Goal: Task Accomplishment & Management: Manage account settings

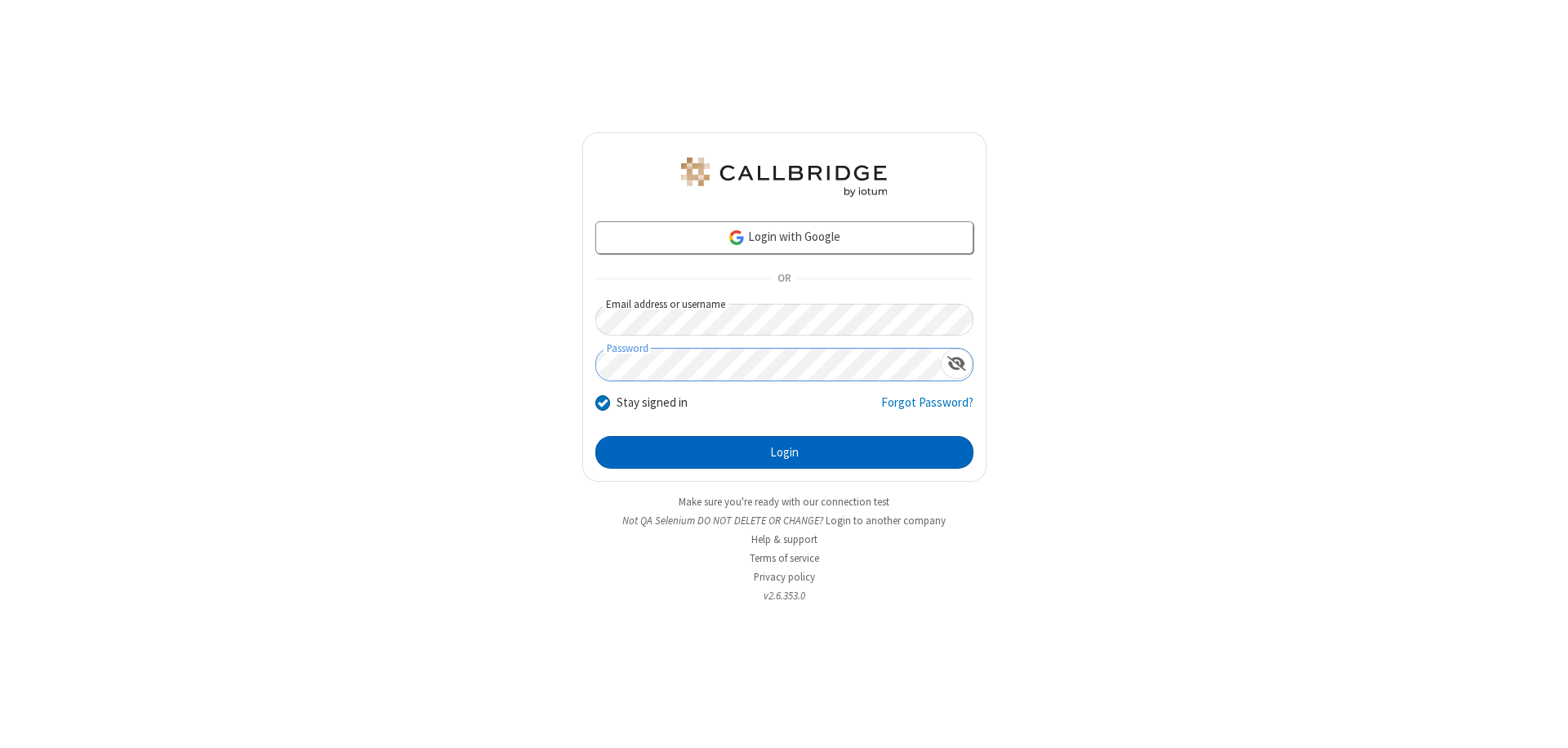
click at [784, 452] on button "Login" at bounding box center [784, 452] width 378 height 33
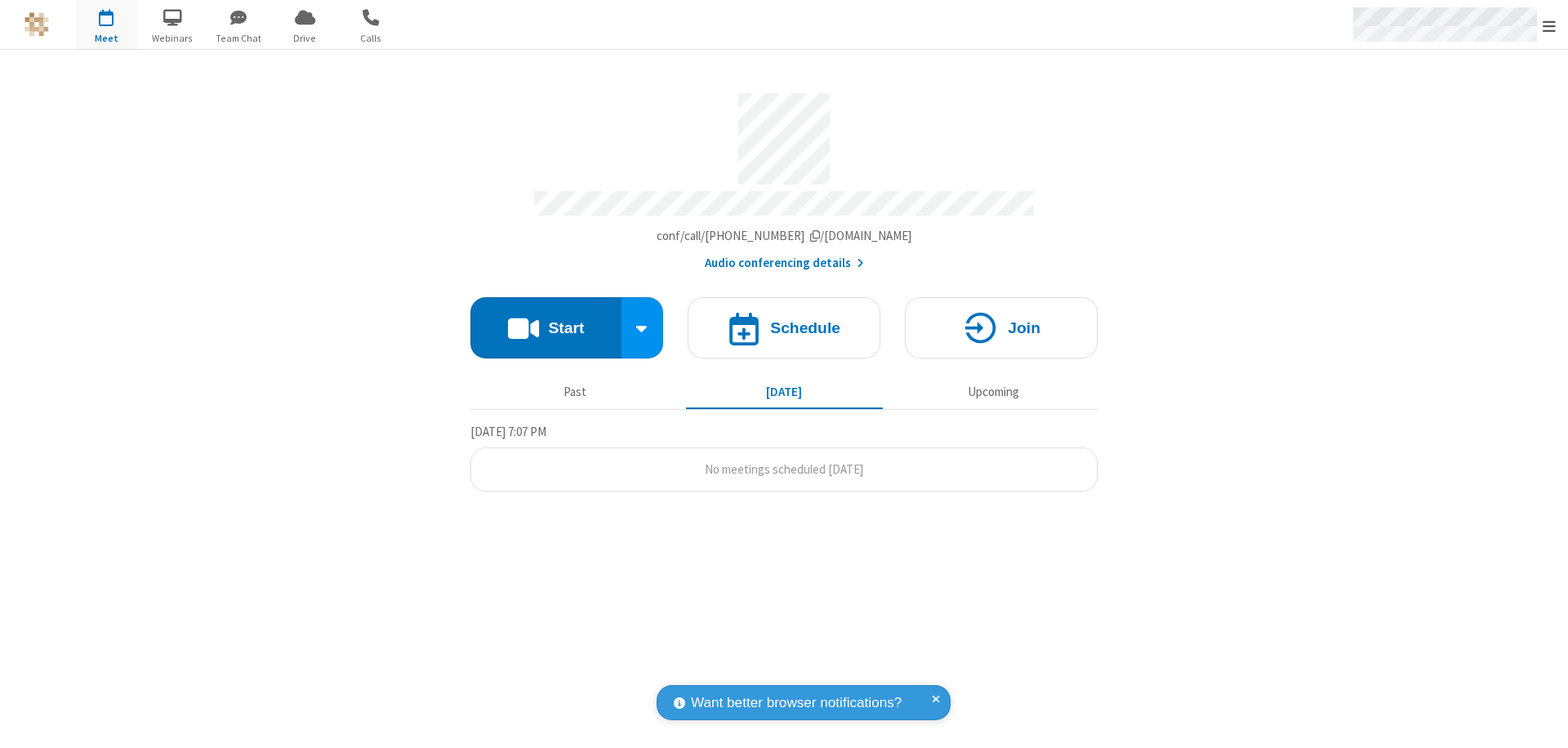
click at [1550, 26] on span "Open menu" at bounding box center [1550, 27] width 13 height 17
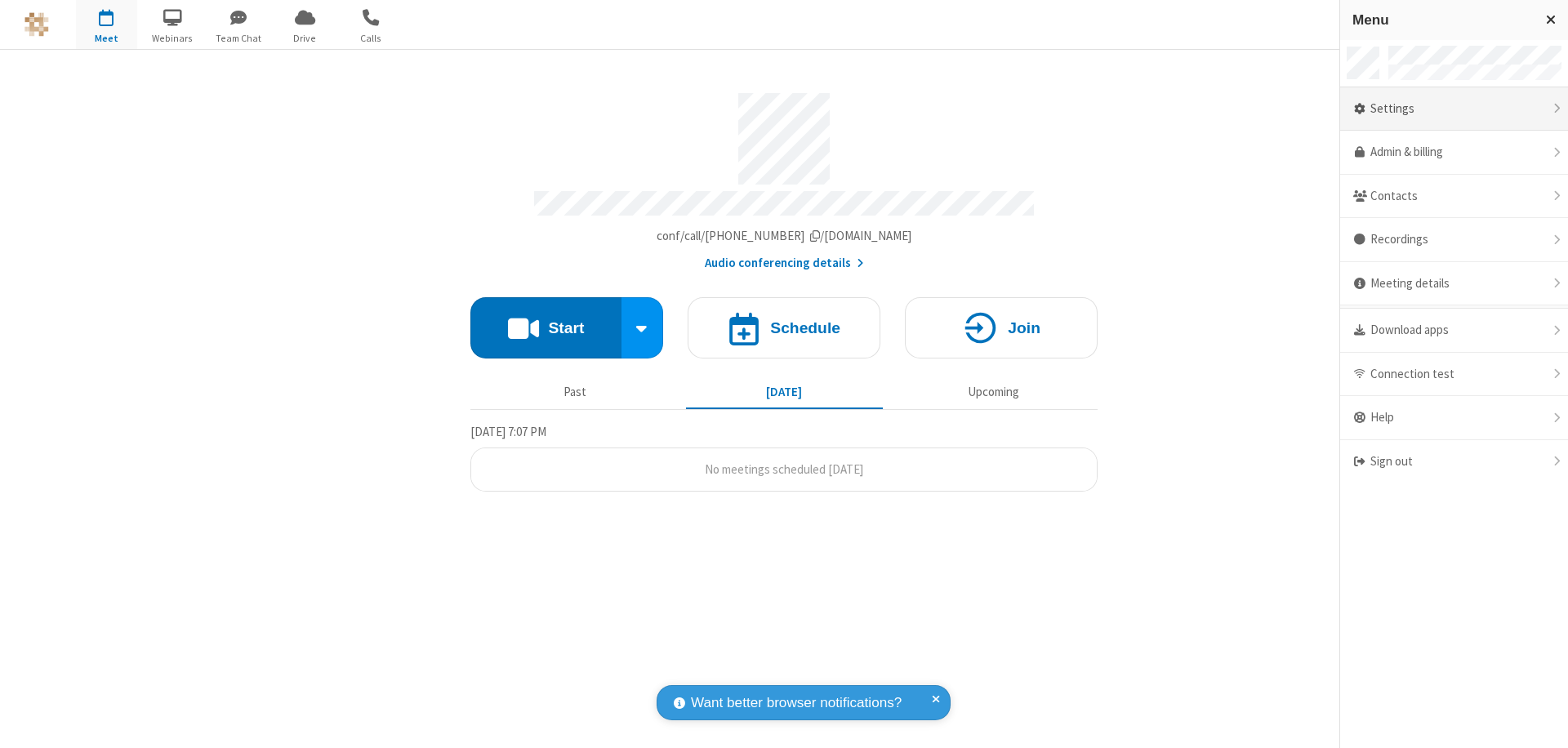
click at [1453, 108] on div "Settings" at bounding box center [1454, 109] width 228 height 44
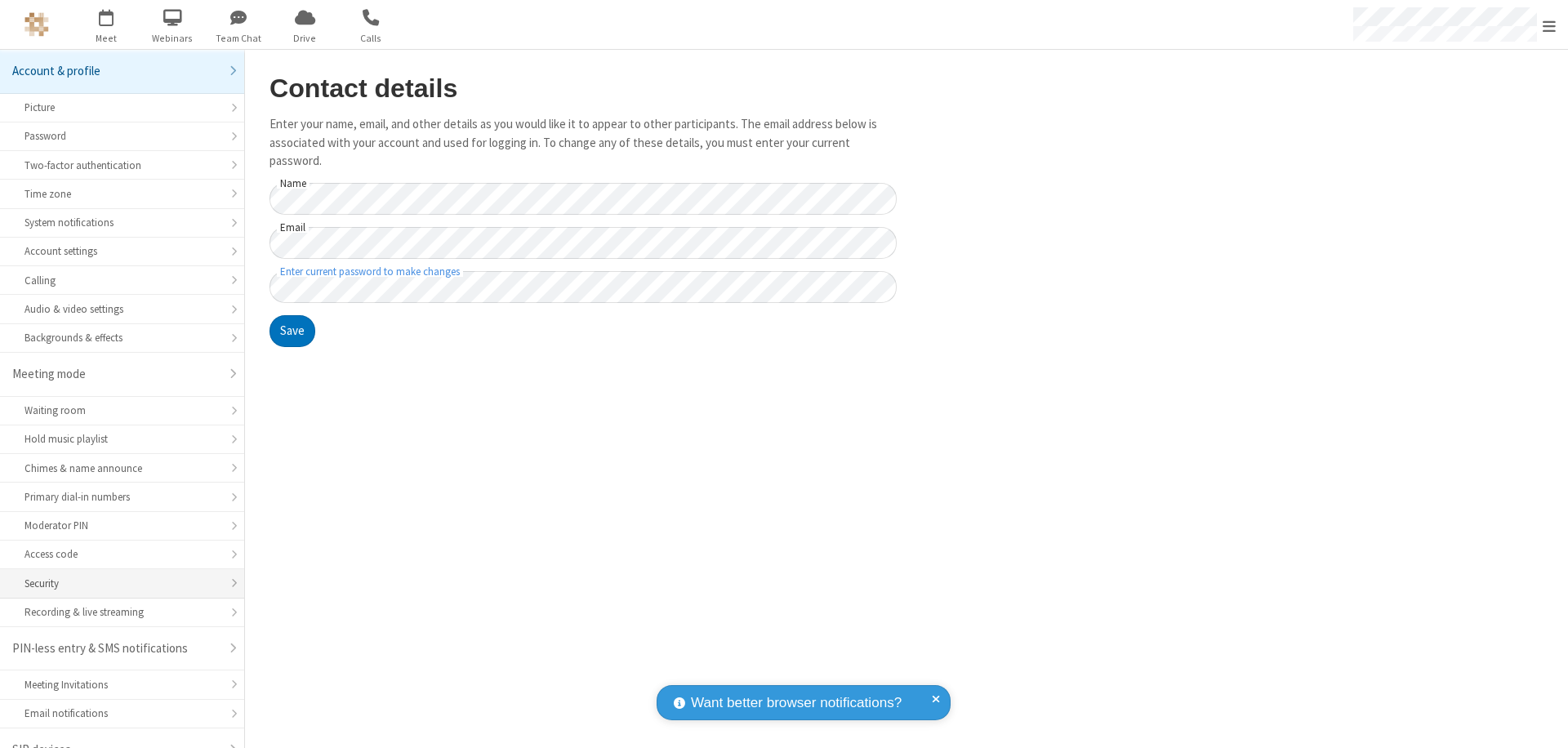
click at [116, 576] on div "Security" at bounding box center [122, 584] width 195 height 16
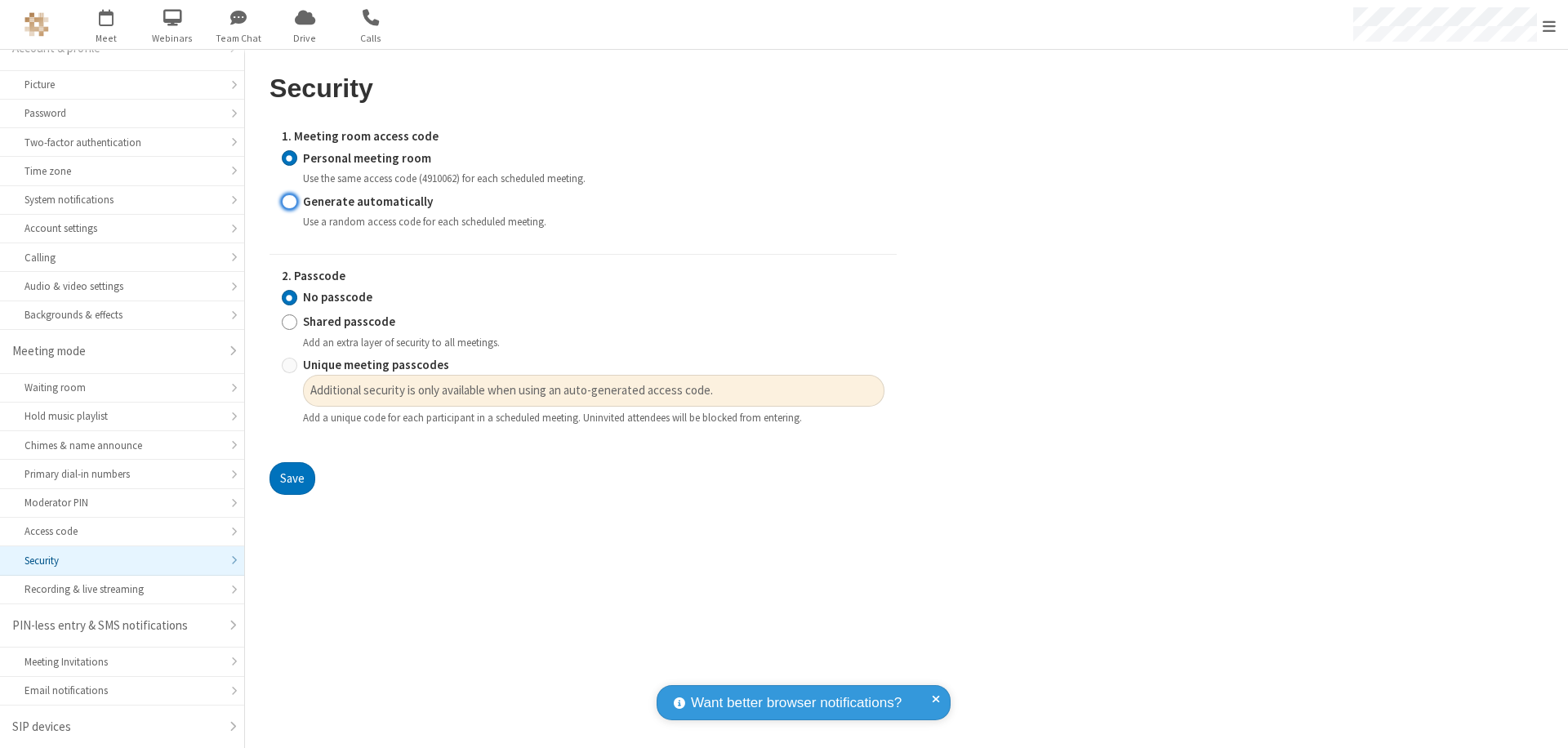
click at [289, 201] on input "Generate automatically" at bounding box center [289, 201] width 16 height 17
radio input "true"
click at [289, 331] on input "Shared passcode" at bounding box center [289, 322] width 16 height 17
radio input "true"
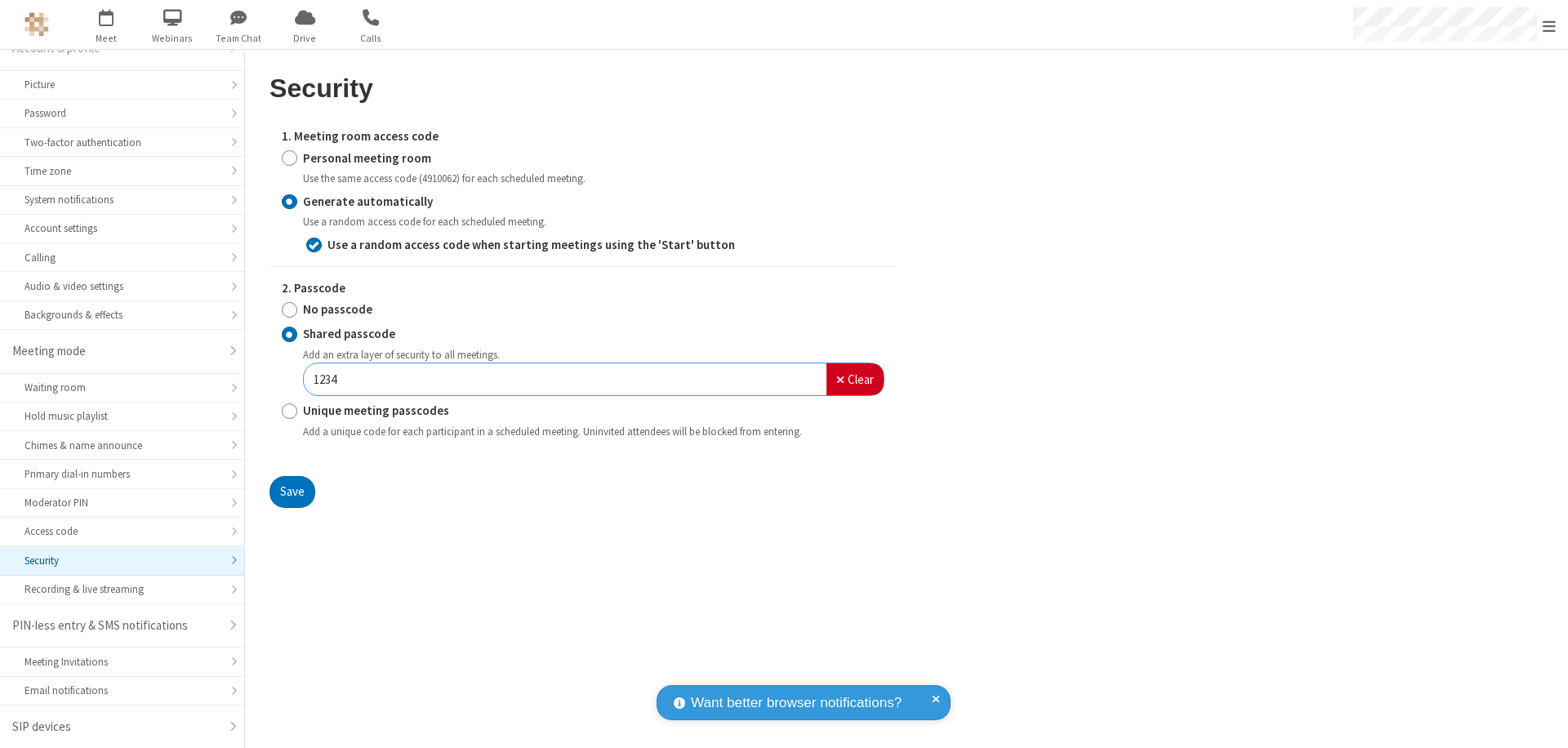
type input "1234"
click at [292, 492] on button "Save" at bounding box center [293, 493] width 46 height 33
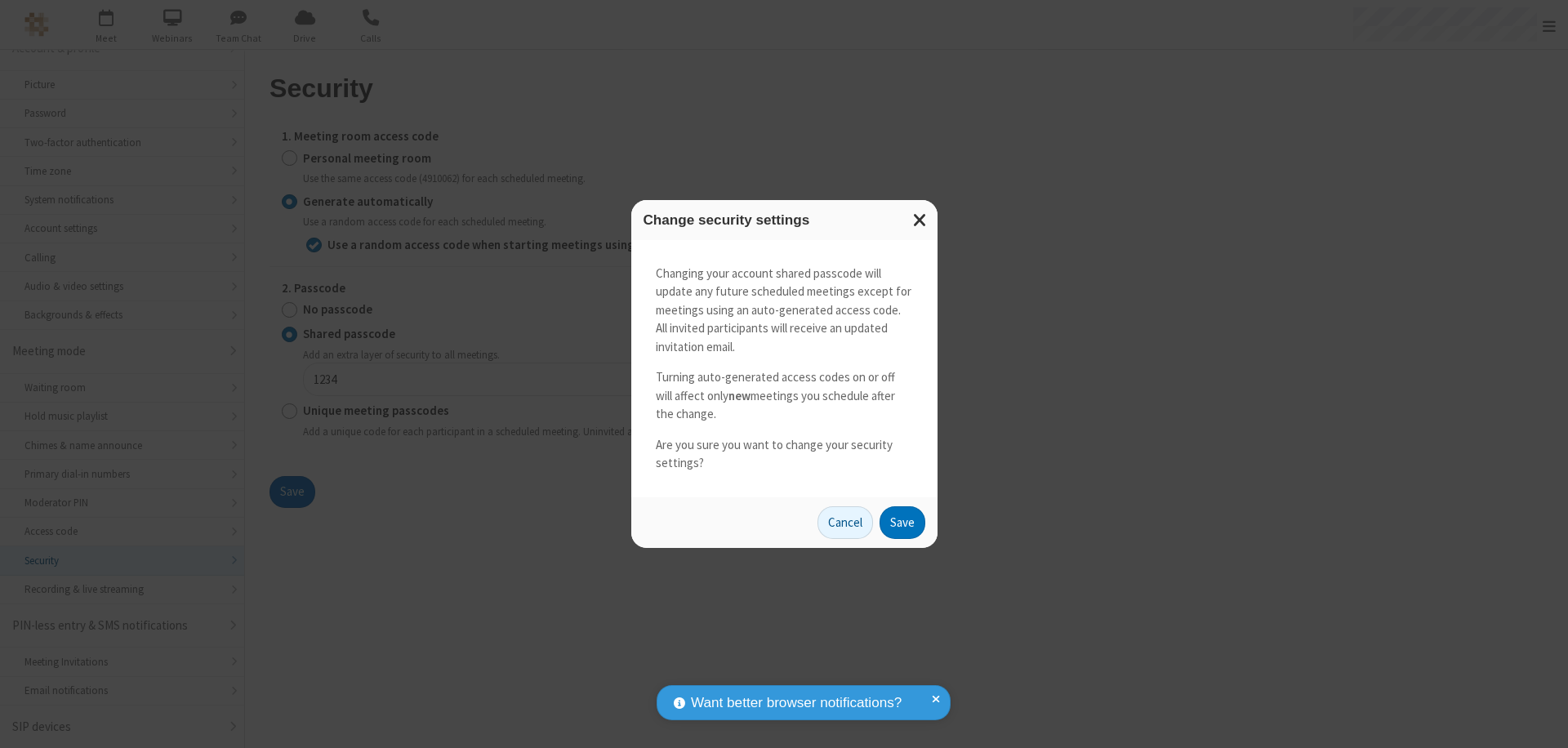
click at [902, 522] on button "Save" at bounding box center [903, 523] width 46 height 33
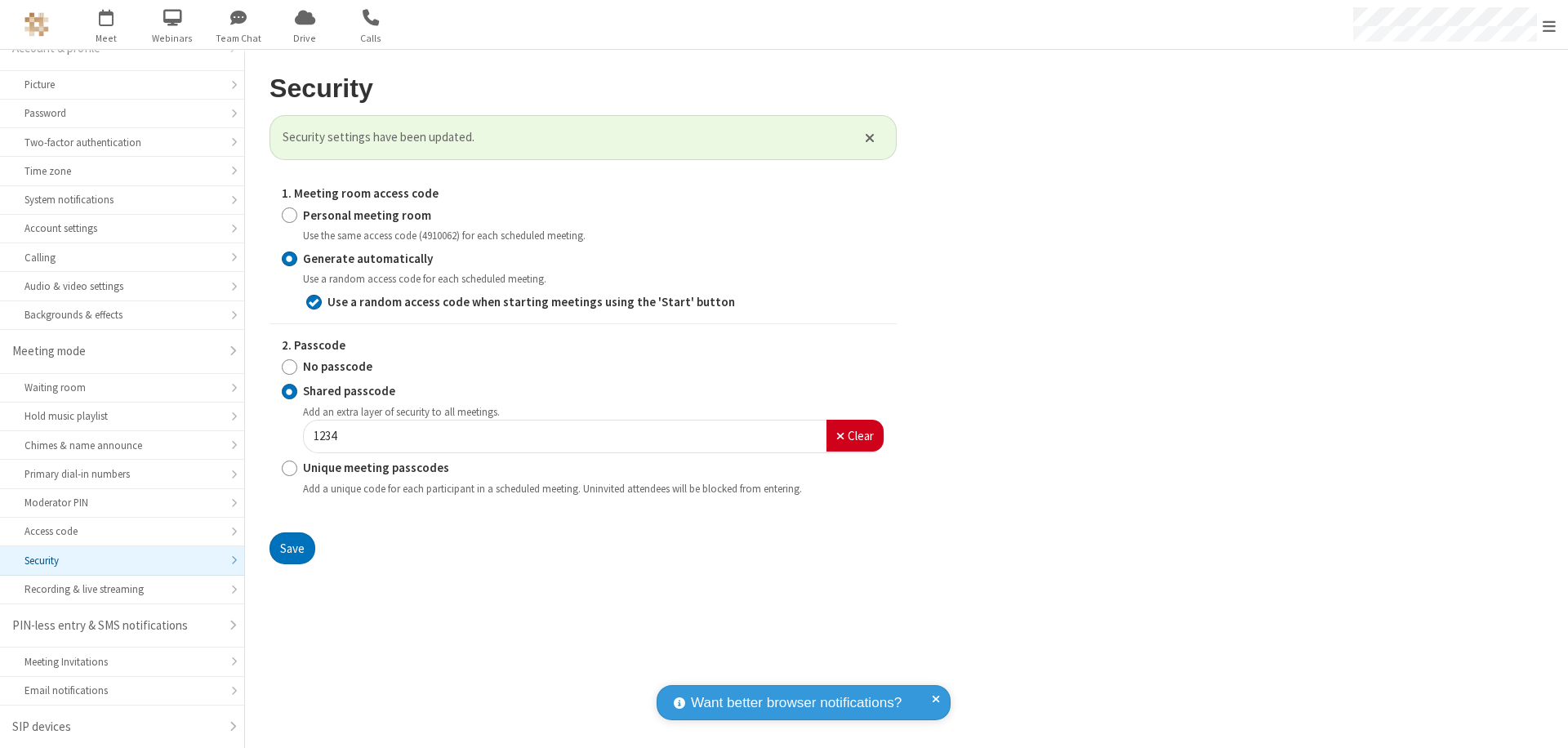
click at [1550, 26] on span "Open menu" at bounding box center [1550, 27] width 13 height 17
click at [106, 25] on span "button" at bounding box center [106, 17] width 61 height 28
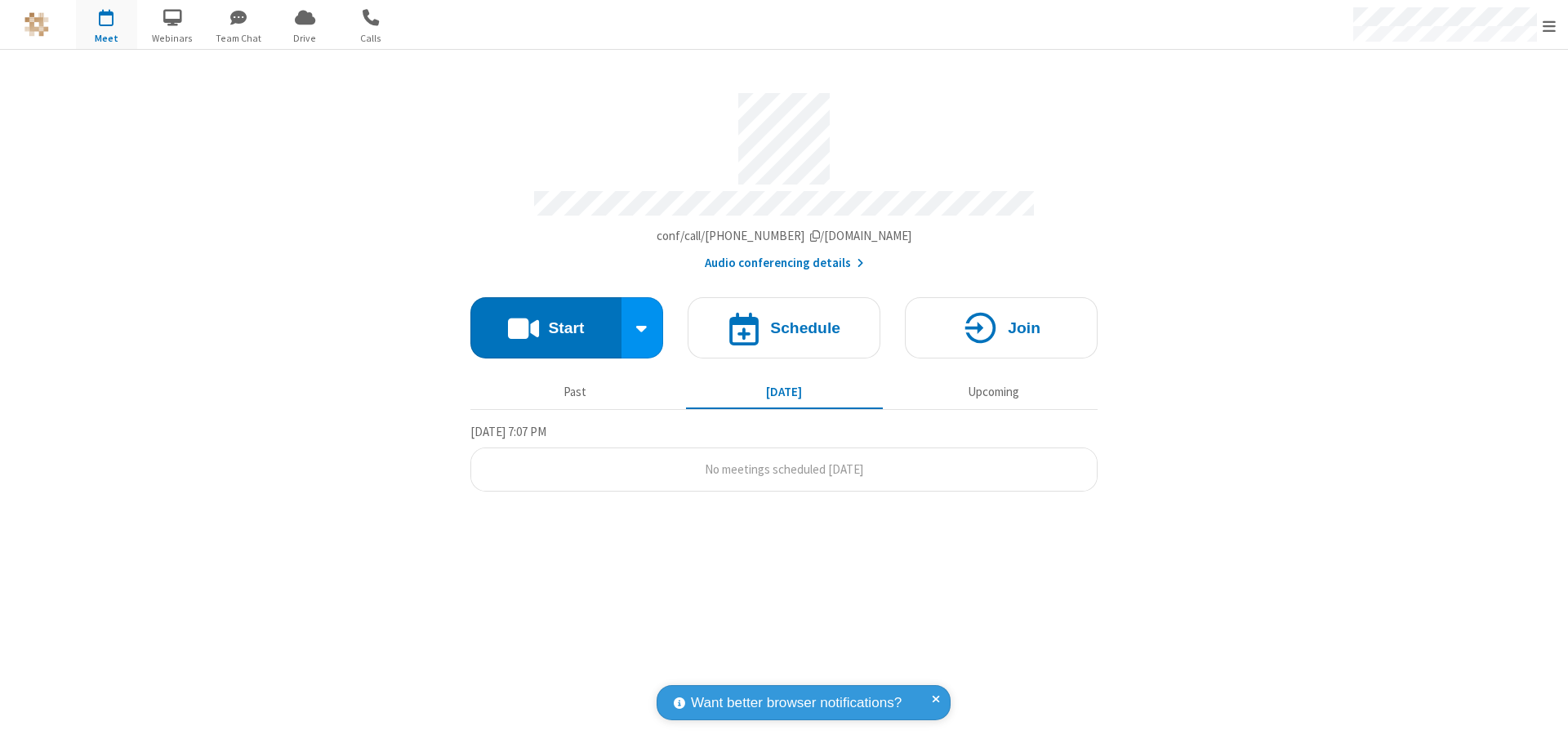
click at [784, 320] on h4 "Schedule" at bounding box center [805, 328] width 71 height 16
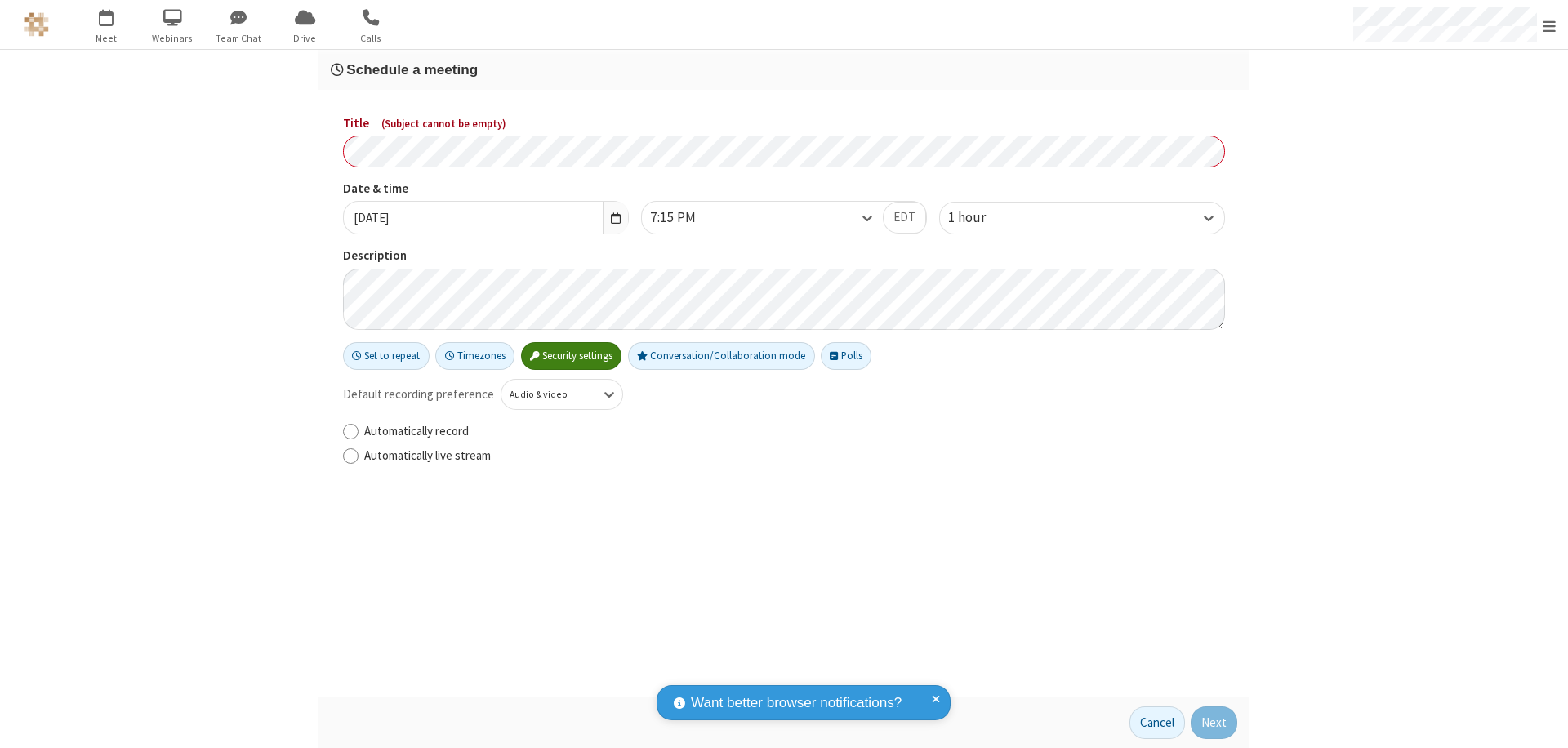
click at [784, 70] on h3 "Schedule a meeting" at bounding box center [784, 70] width 906 height 16
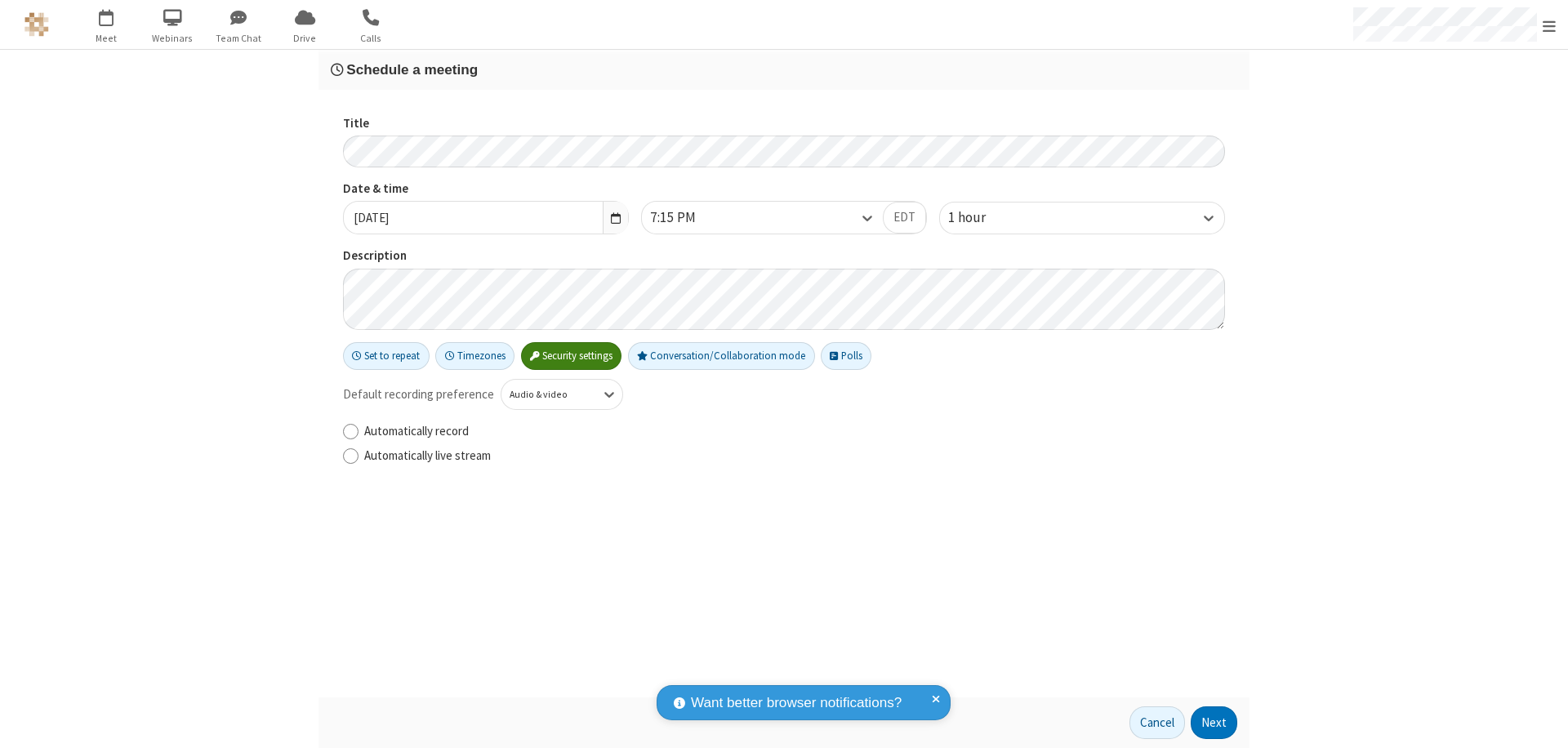
click at [1215, 723] on button "Next" at bounding box center [1214, 723] width 47 height 33
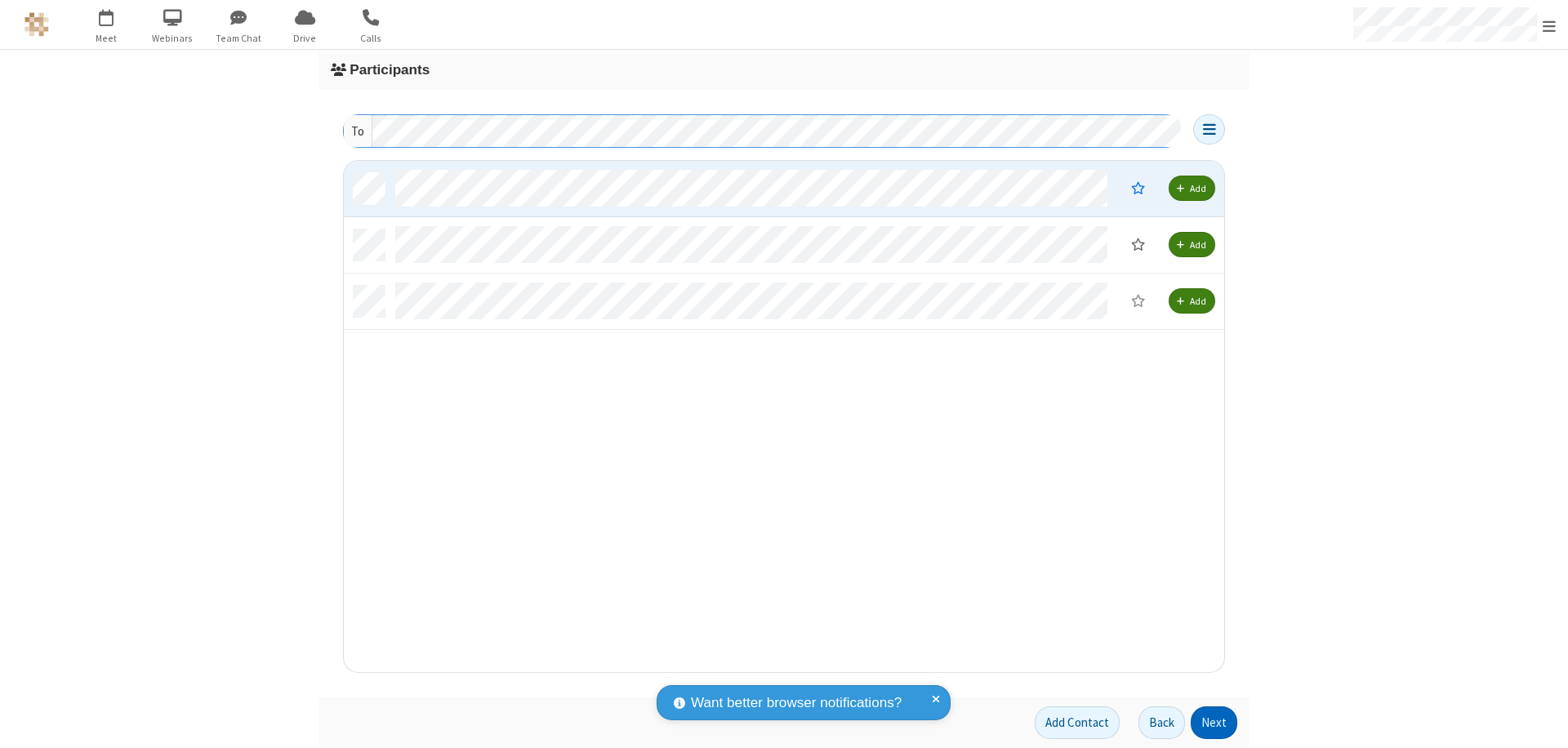
click at [1215, 723] on button "Next" at bounding box center [1214, 723] width 47 height 33
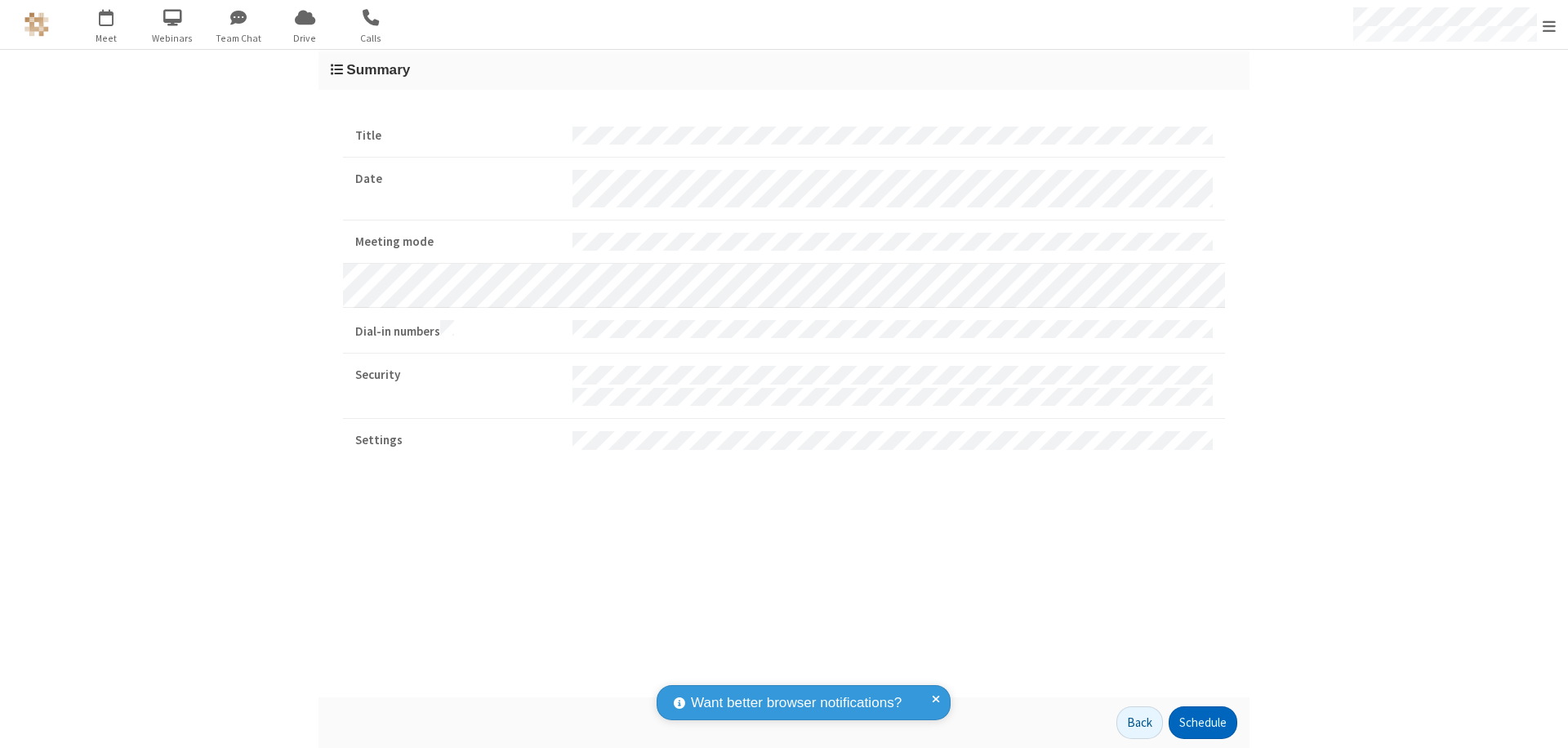
click at [1202, 723] on button "Schedule" at bounding box center [1203, 723] width 69 height 33
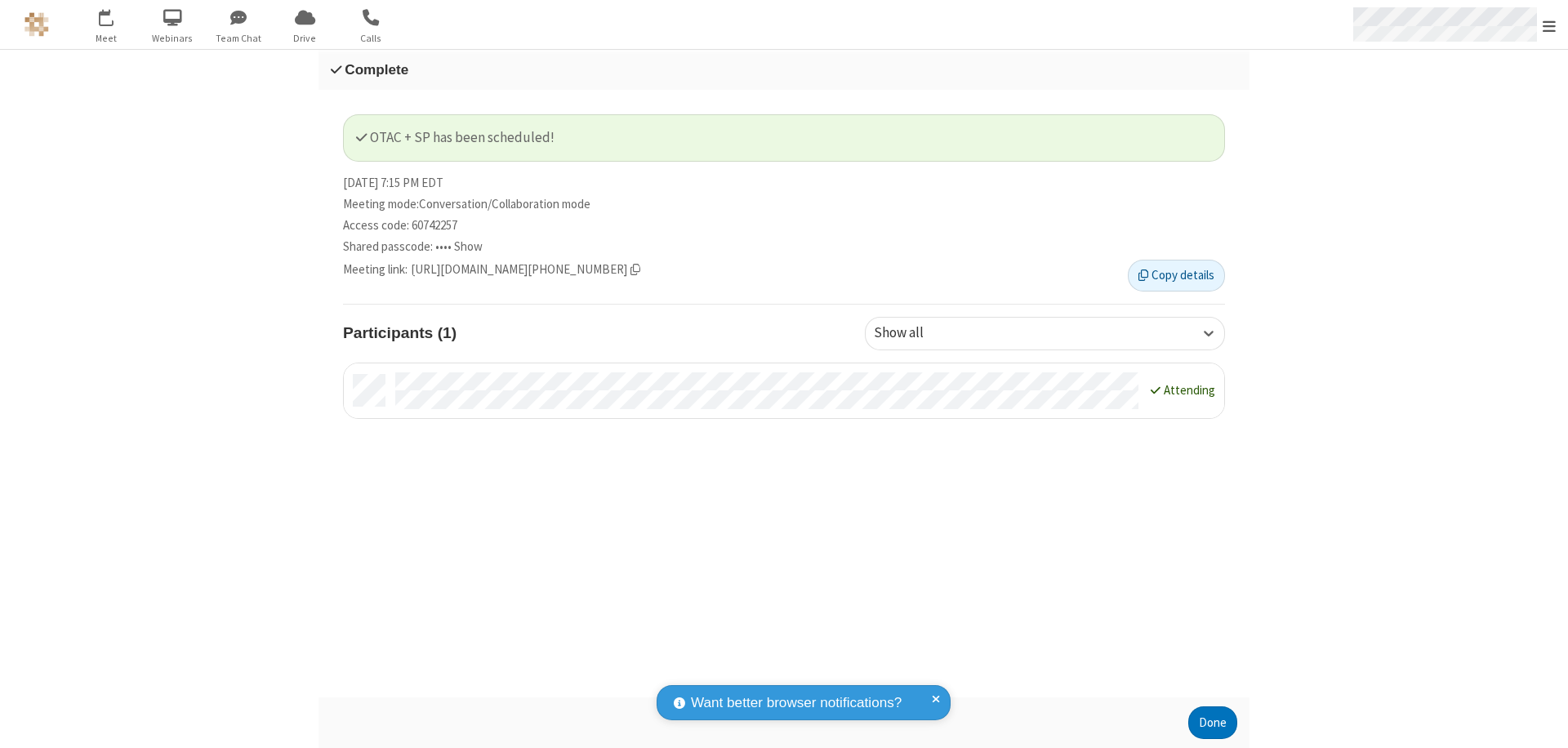
click at [1550, 25] on span "Open menu" at bounding box center [1550, 27] width 13 height 17
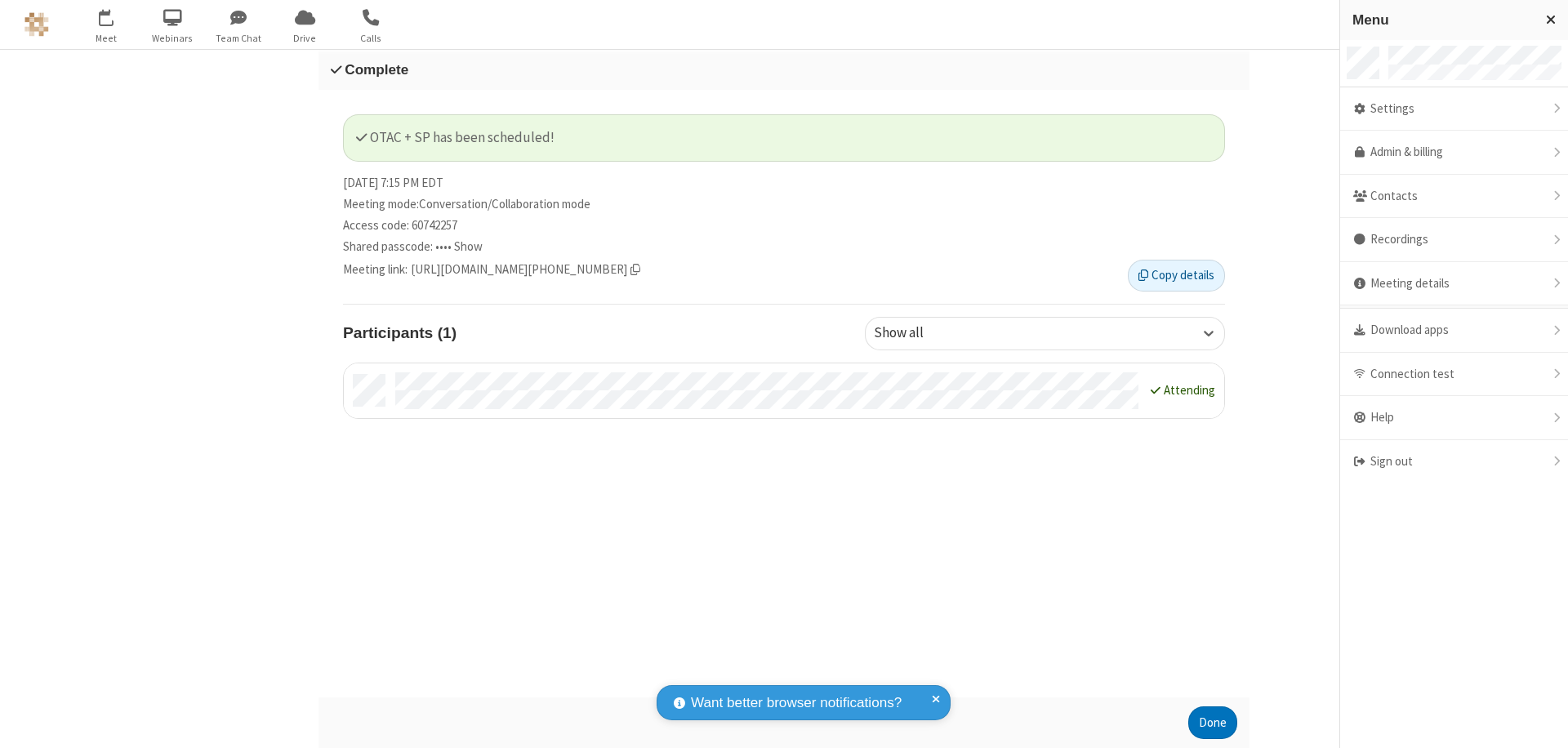
click at [1453, 462] on div "Sign out" at bounding box center [1454, 462] width 228 height 43
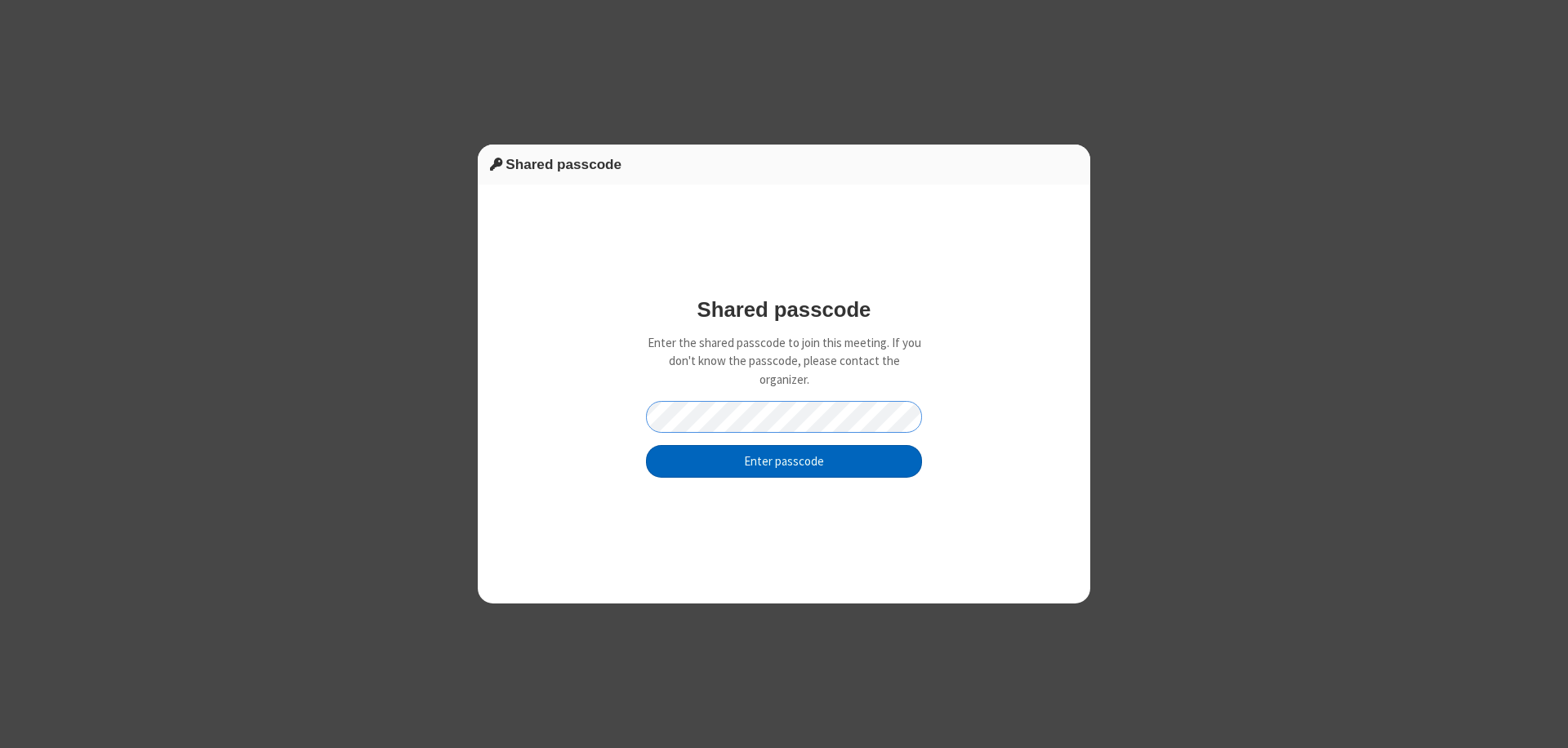
click at [784, 461] on button "Enter passcode" at bounding box center [784, 462] width 276 height 33
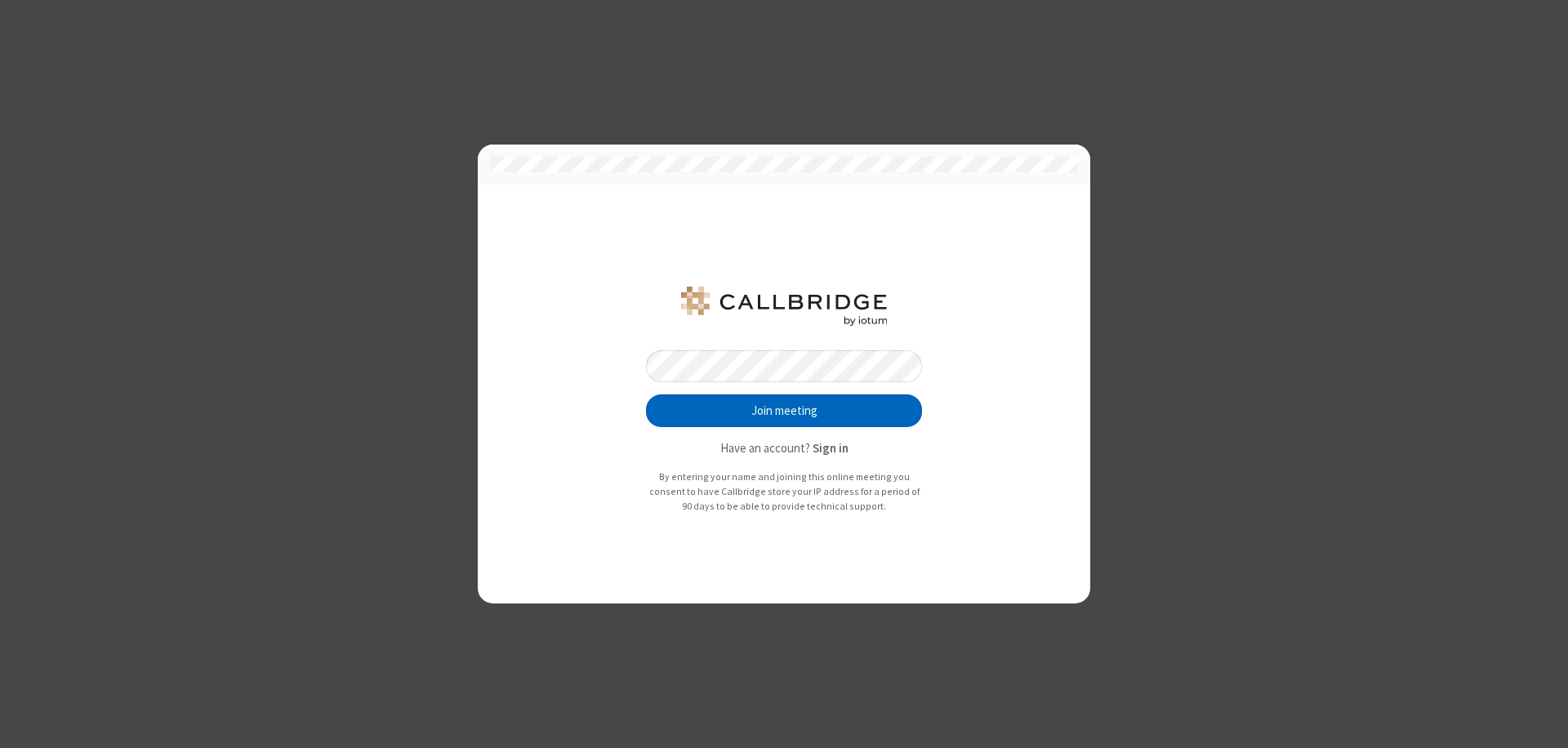
click at [784, 411] on button "Join meeting" at bounding box center [784, 411] width 276 height 33
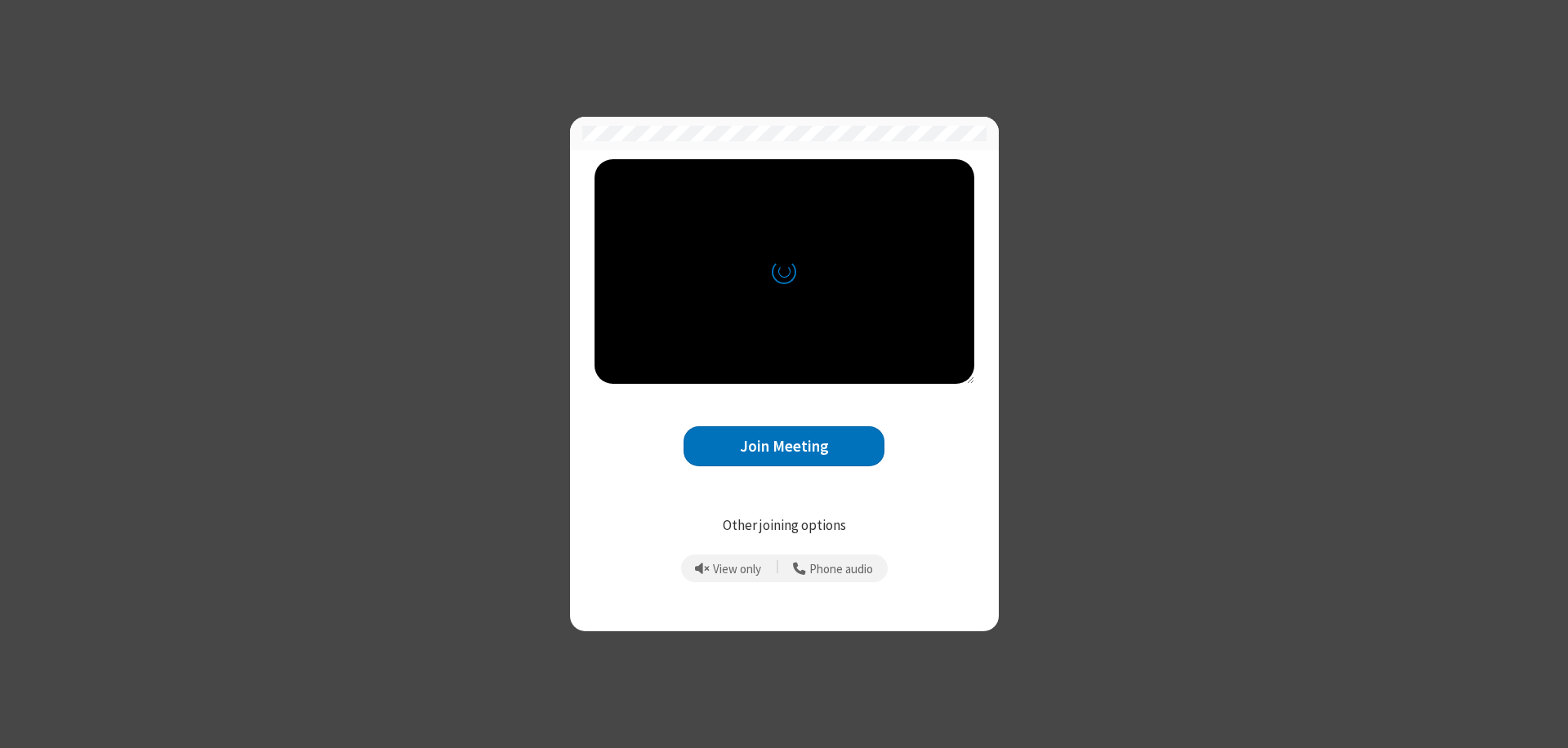
click at [784, 446] on button "Join Meeting" at bounding box center [784, 447] width 201 height 40
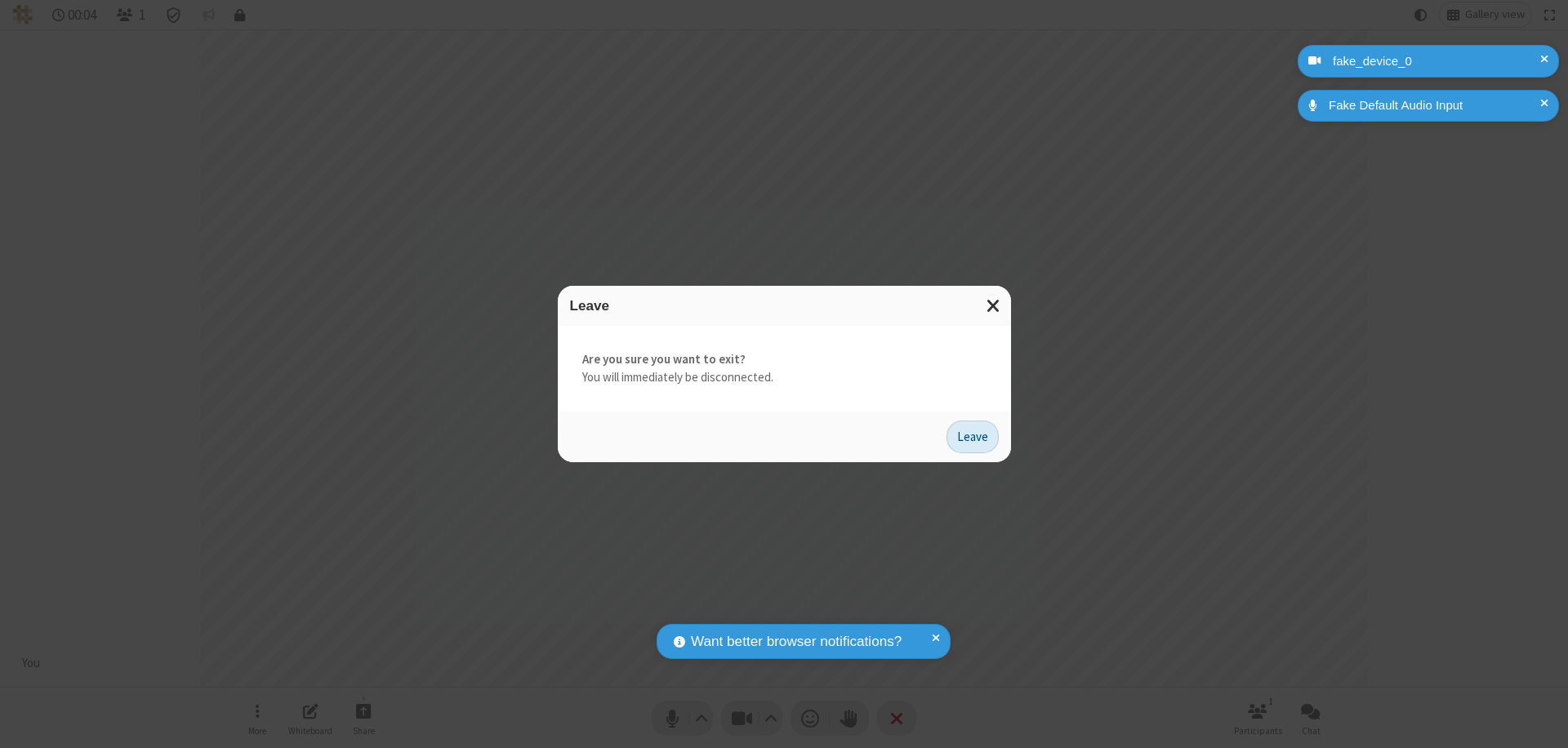
click at [973, 436] on button "Leave" at bounding box center [973, 437] width 52 height 33
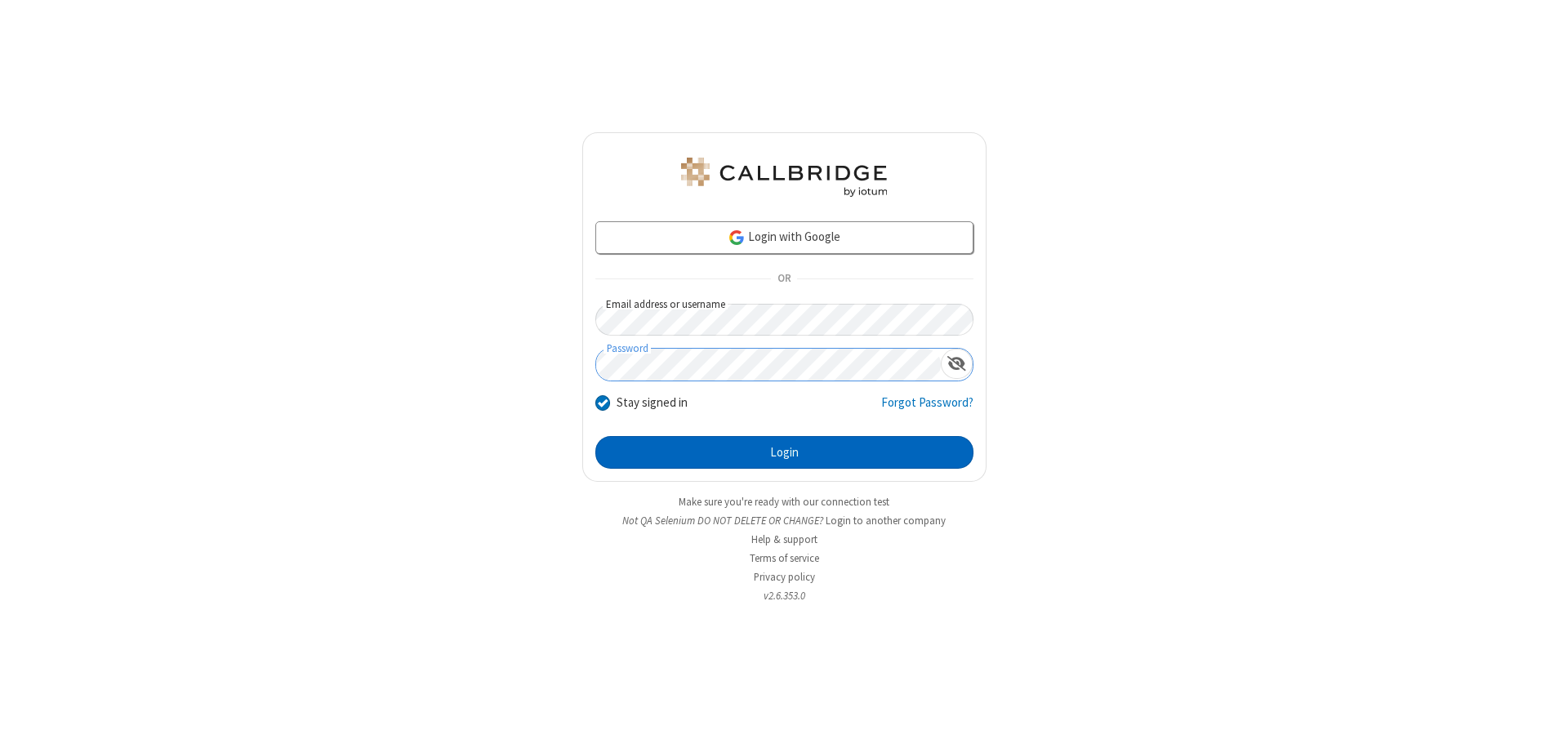
click at [784, 452] on button "Login" at bounding box center [784, 452] width 378 height 33
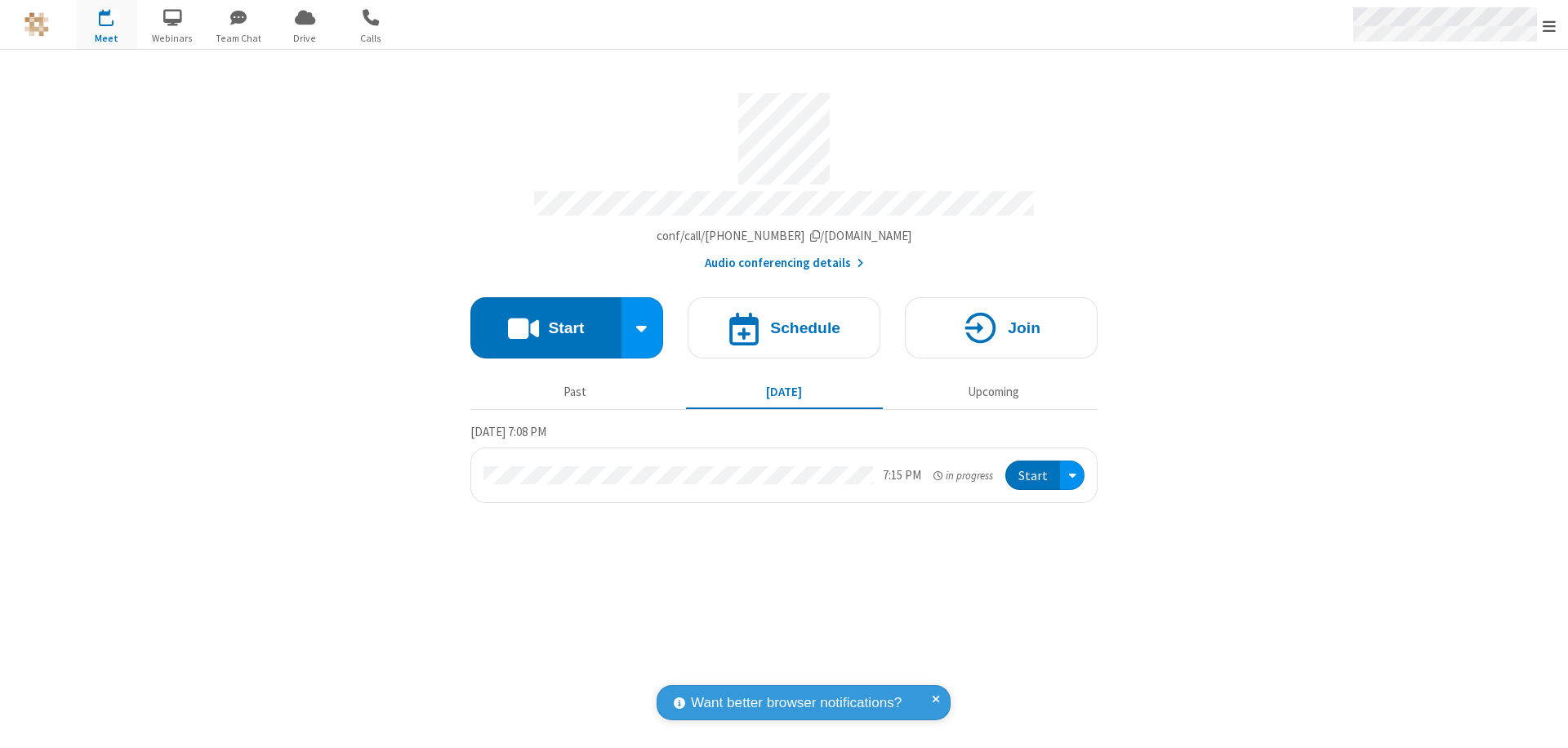
click at [1550, 26] on span "Open menu" at bounding box center [1550, 27] width 13 height 17
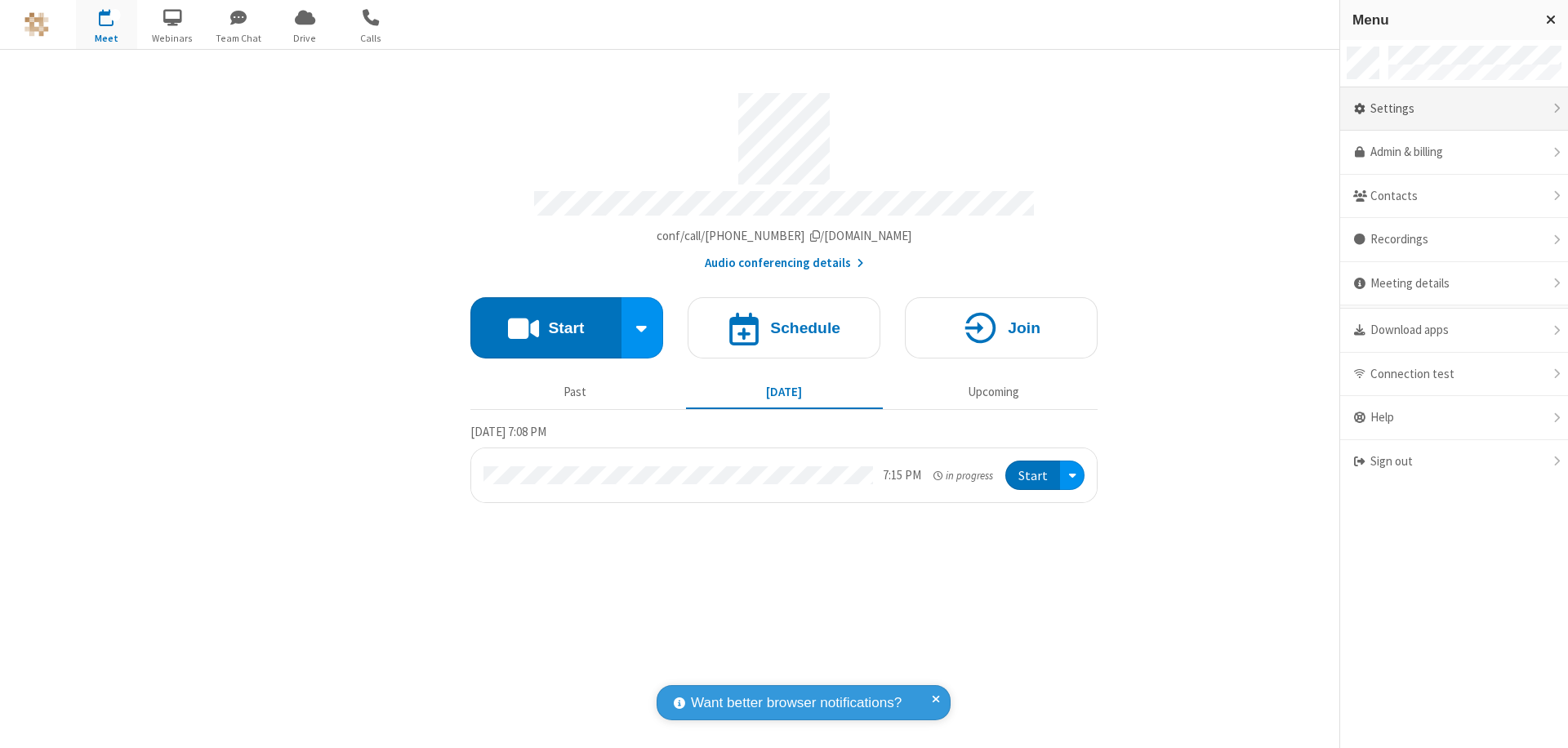
click at [1453, 108] on div "Settings" at bounding box center [1454, 109] width 228 height 44
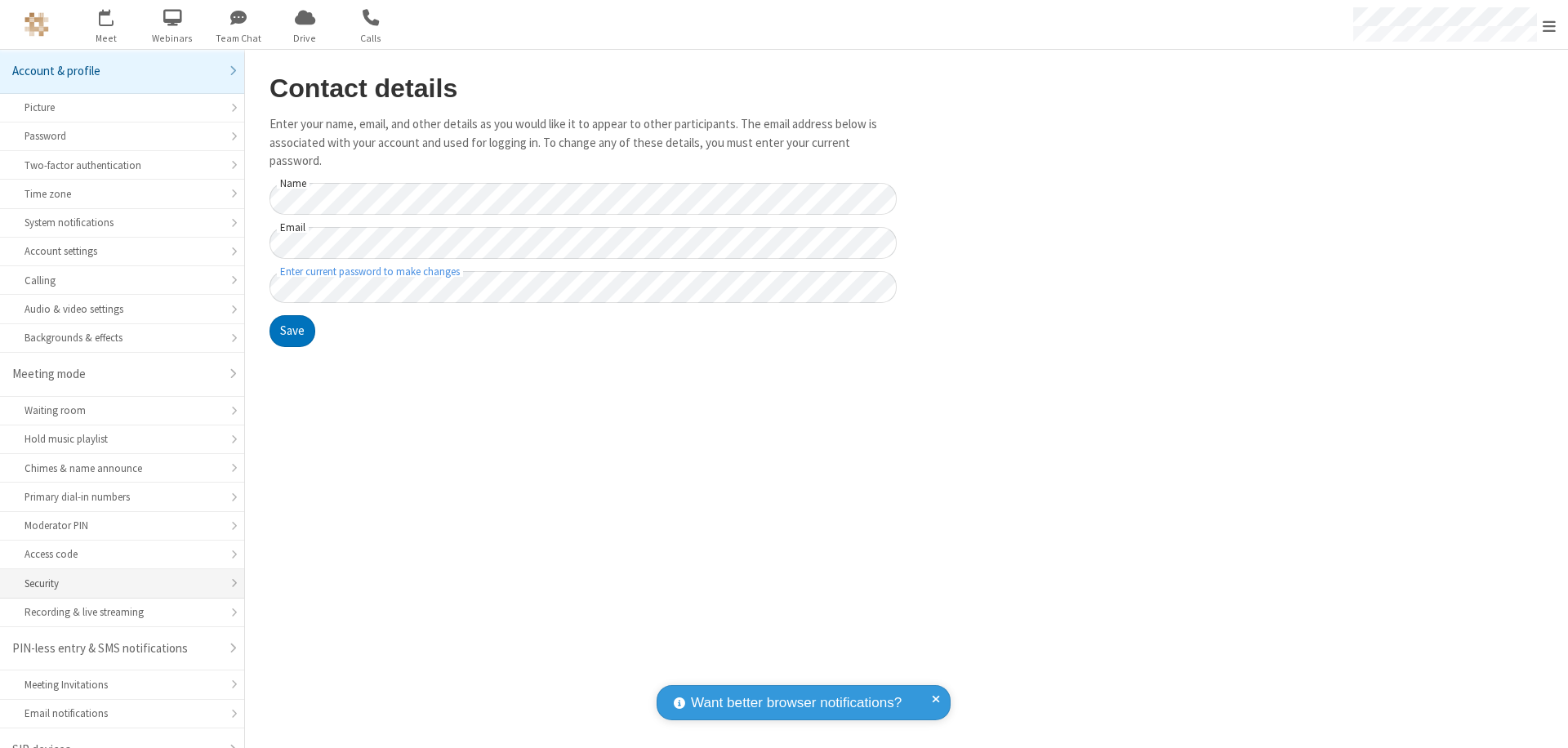
click at [116, 576] on div "Security" at bounding box center [122, 584] width 195 height 16
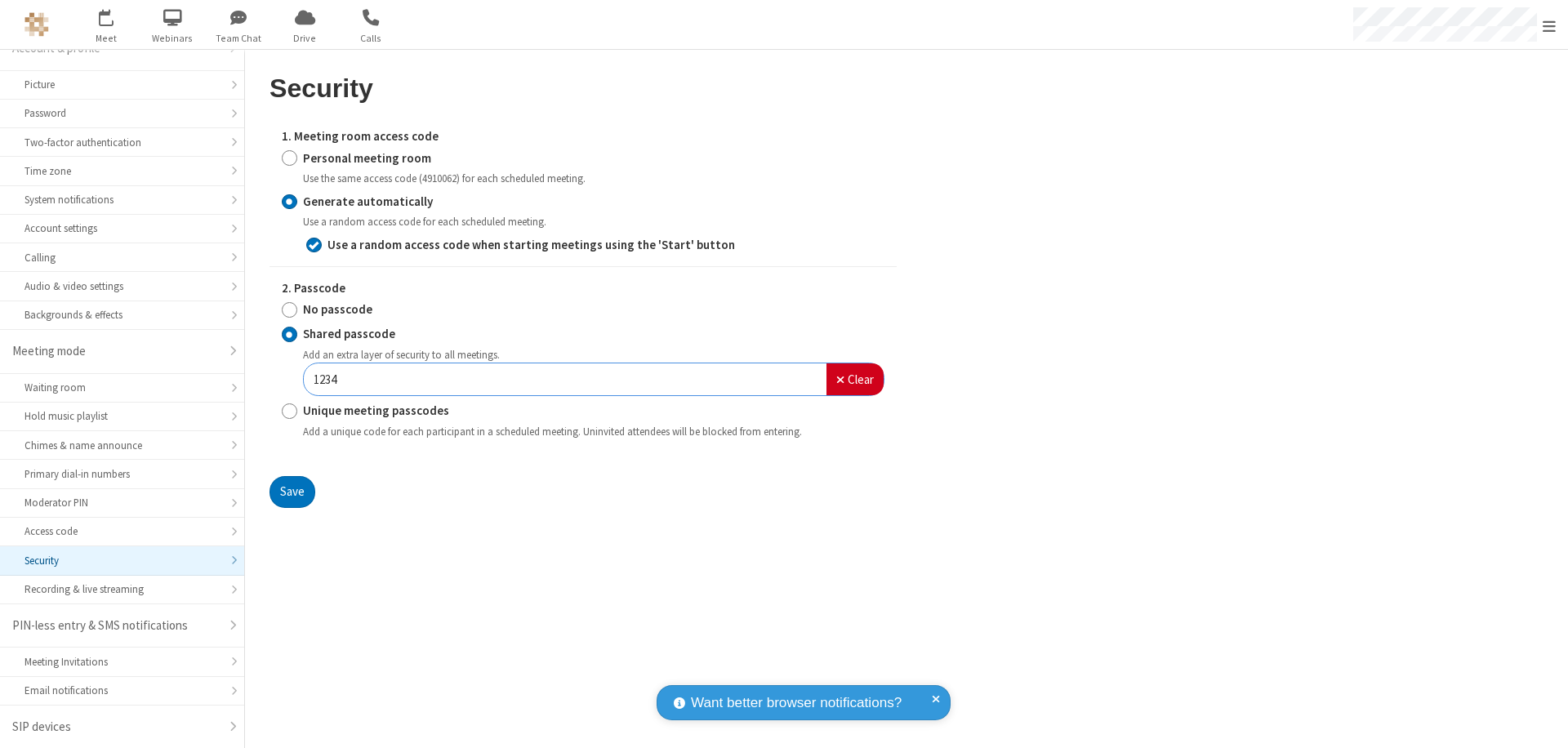
click at [289, 158] on input "Personal meeting room" at bounding box center [289, 158] width 16 height 17
radio input "true"
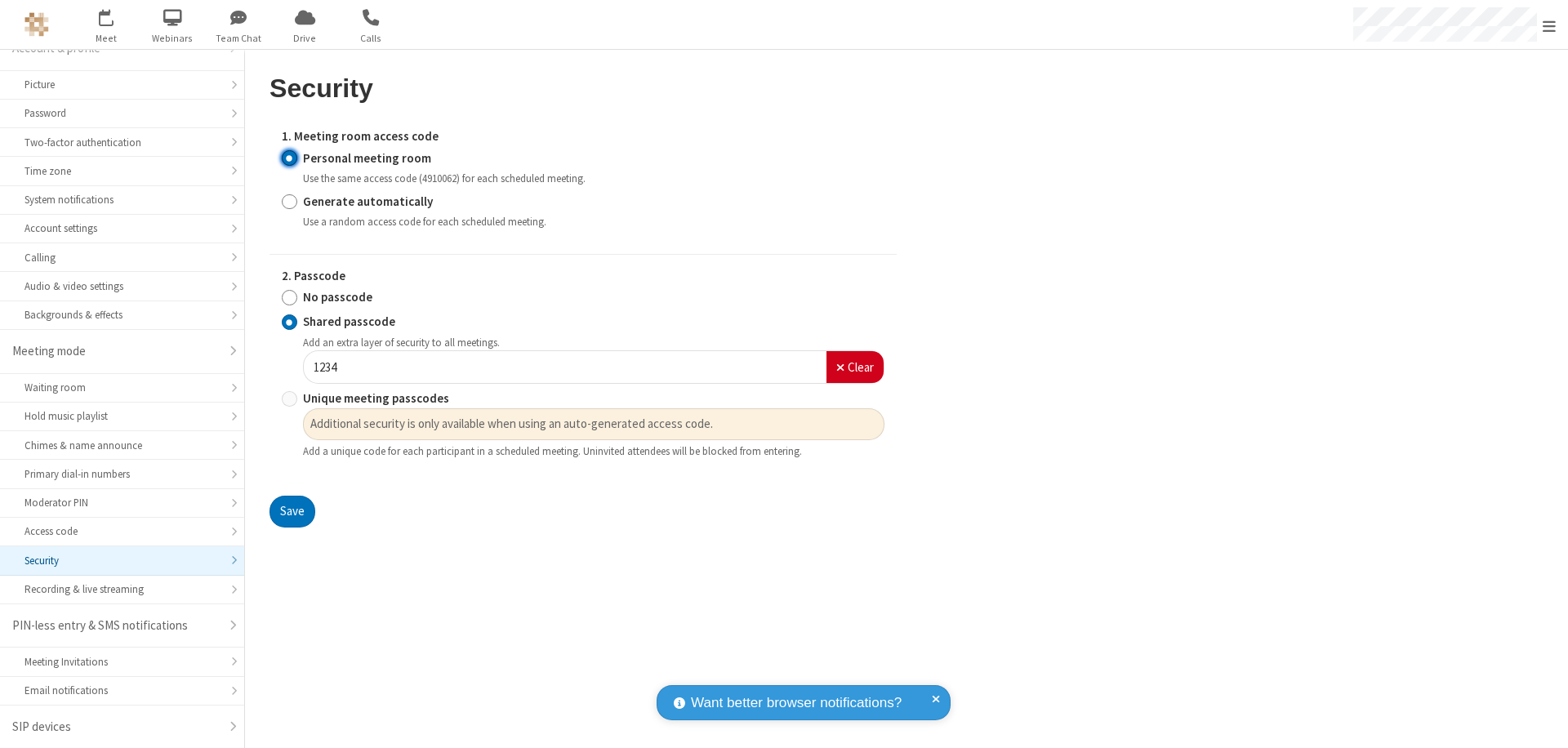
click at [289, 297] on input "No passcode" at bounding box center [289, 297] width 16 height 17
radio input "true"
click at [292, 496] on button "Save" at bounding box center [293, 512] width 46 height 33
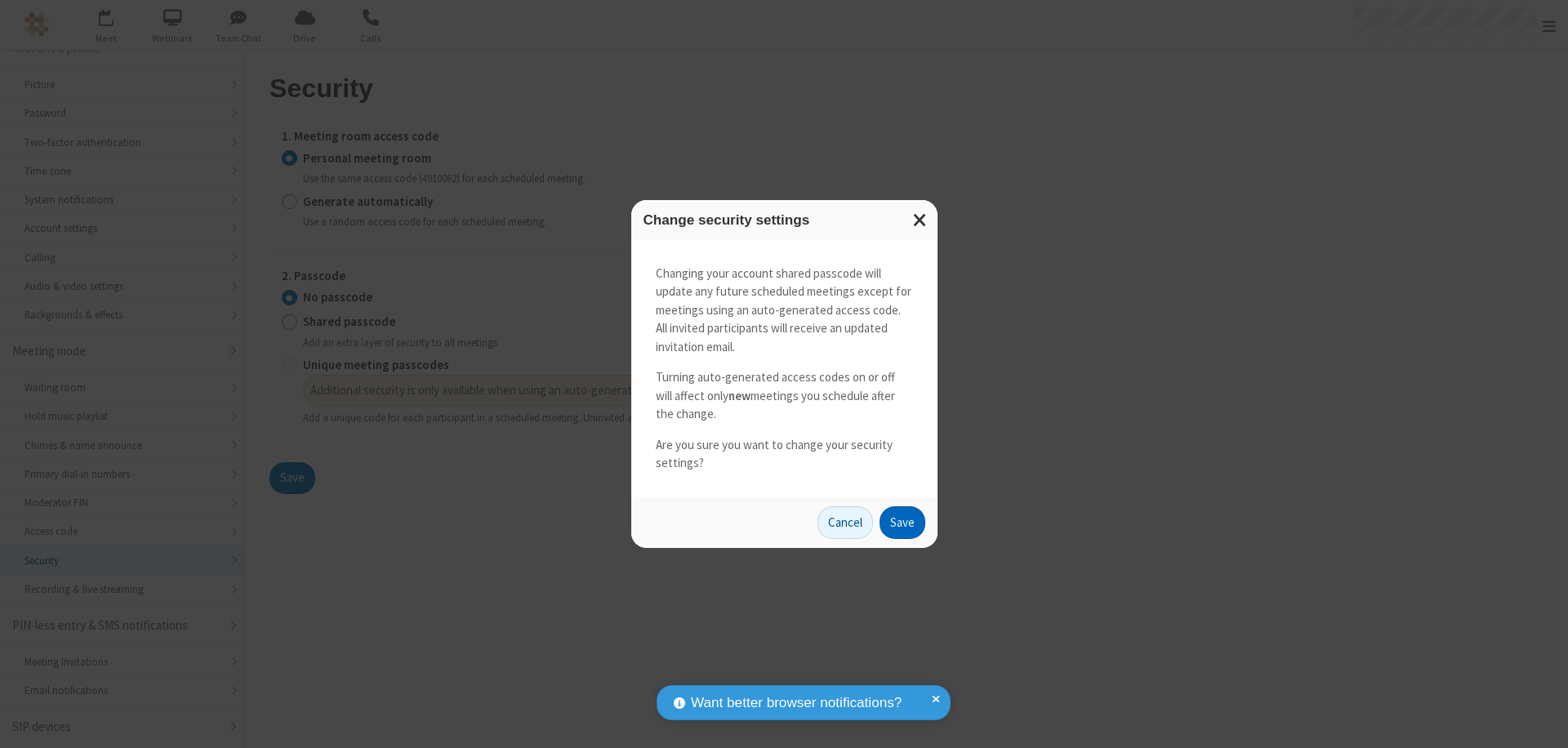
click at [902, 522] on button "Save" at bounding box center [903, 523] width 46 height 33
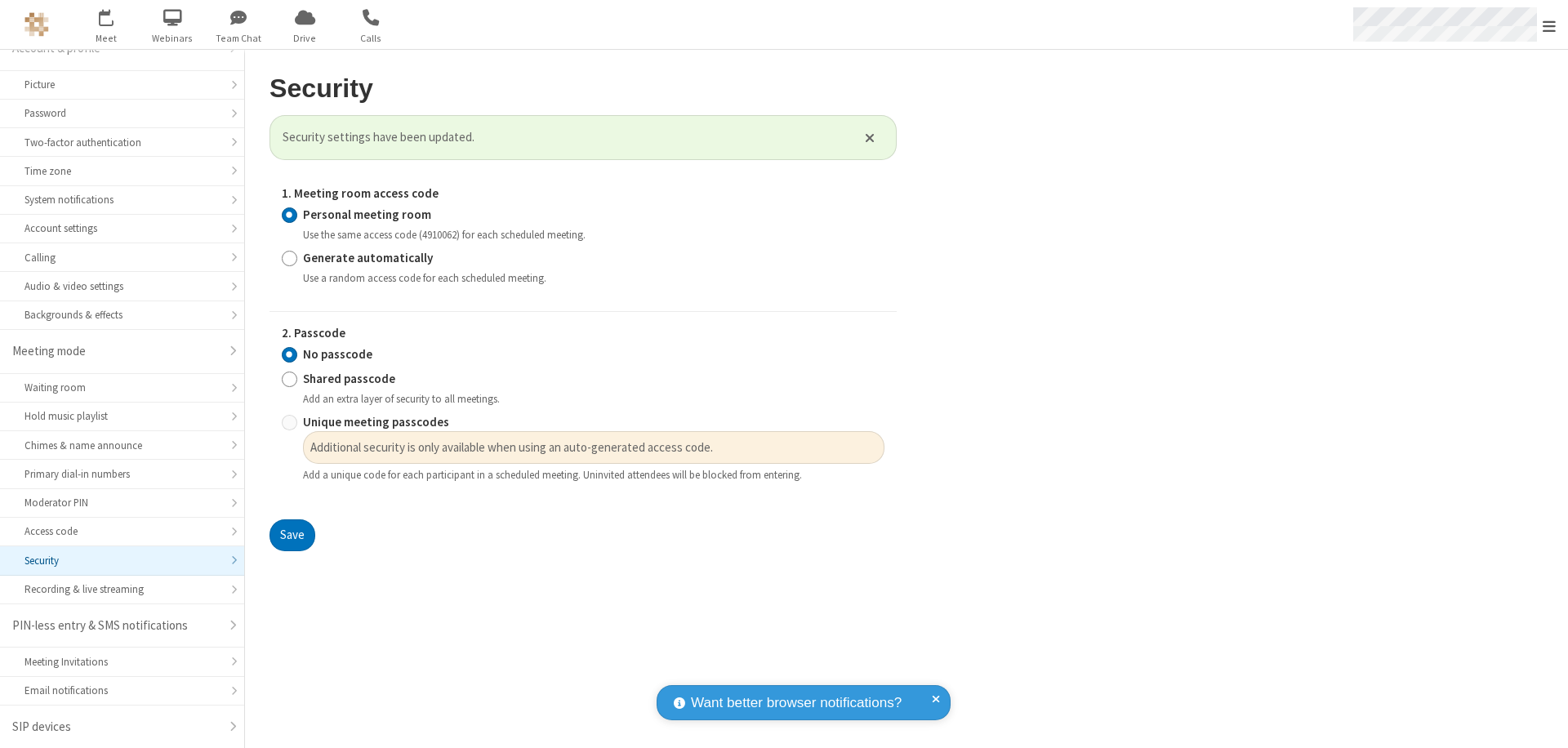
click at [1550, 25] on span "Open menu" at bounding box center [1550, 27] width 13 height 17
